Goal: Task Accomplishment & Management: Manage account settings

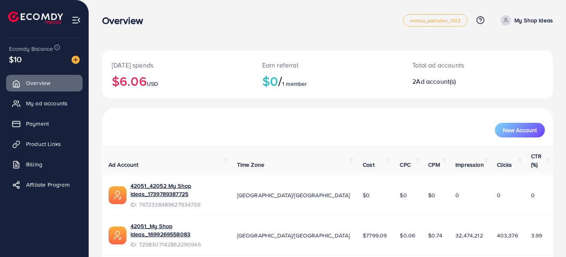
scroll to position [8, 0]
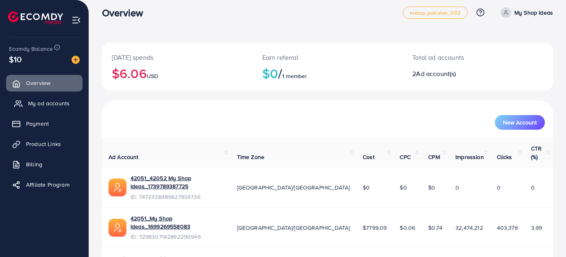
click at [65, 97] on link "My ad accounts" at bounding box center [44, 103] width 76 height 16
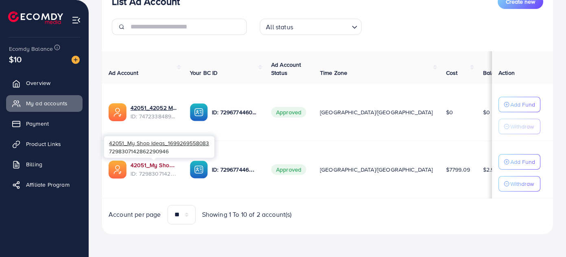
click at [145, 161] on link "42051_My Shop Ideas_1699269558083" at bounding box center [153, 165] width 46 height 8
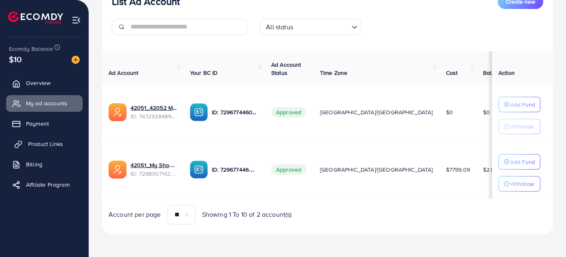
click at [50, 146] on span "Product Links" at bounding box center [45, 144] width 35 height 8
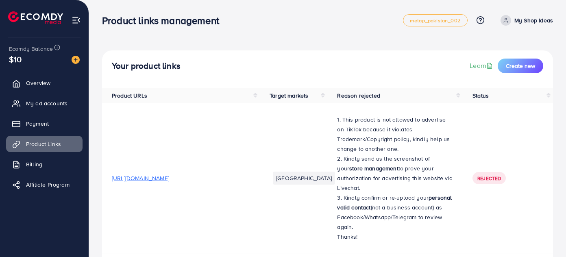
click at [308, 28] on div "Product links management metap_pakistan_002 Help Center Contact Support Plans a…" at bounding box center [327, 20] width 451 height 23
click at [52, 94] on ul "Overview My ad accounts Payment Product Links Billing Affiliate Program" at bounding box center [44, 137] width 89 height 130
click at [63, 107] on span "My ad accounts" at bounding box center [48, 103] width 41 height 8
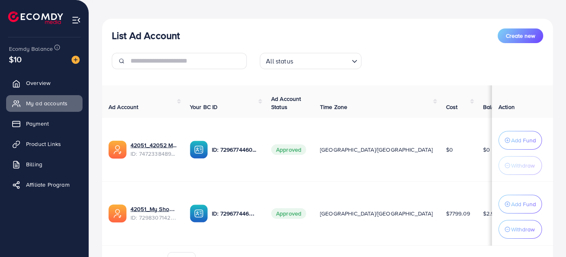
scroll to position [126, 0]
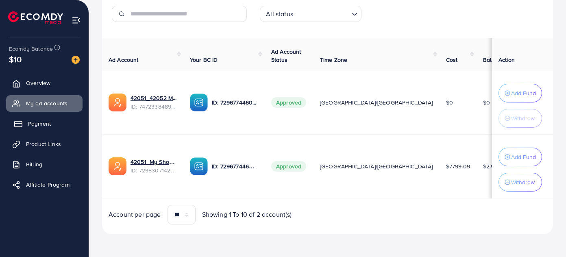
click at [53, 120] on link "Payment" at bounding box center [44, 123] width 76 height 16
